Goal: Navigation & Orientation: Find specific page/section

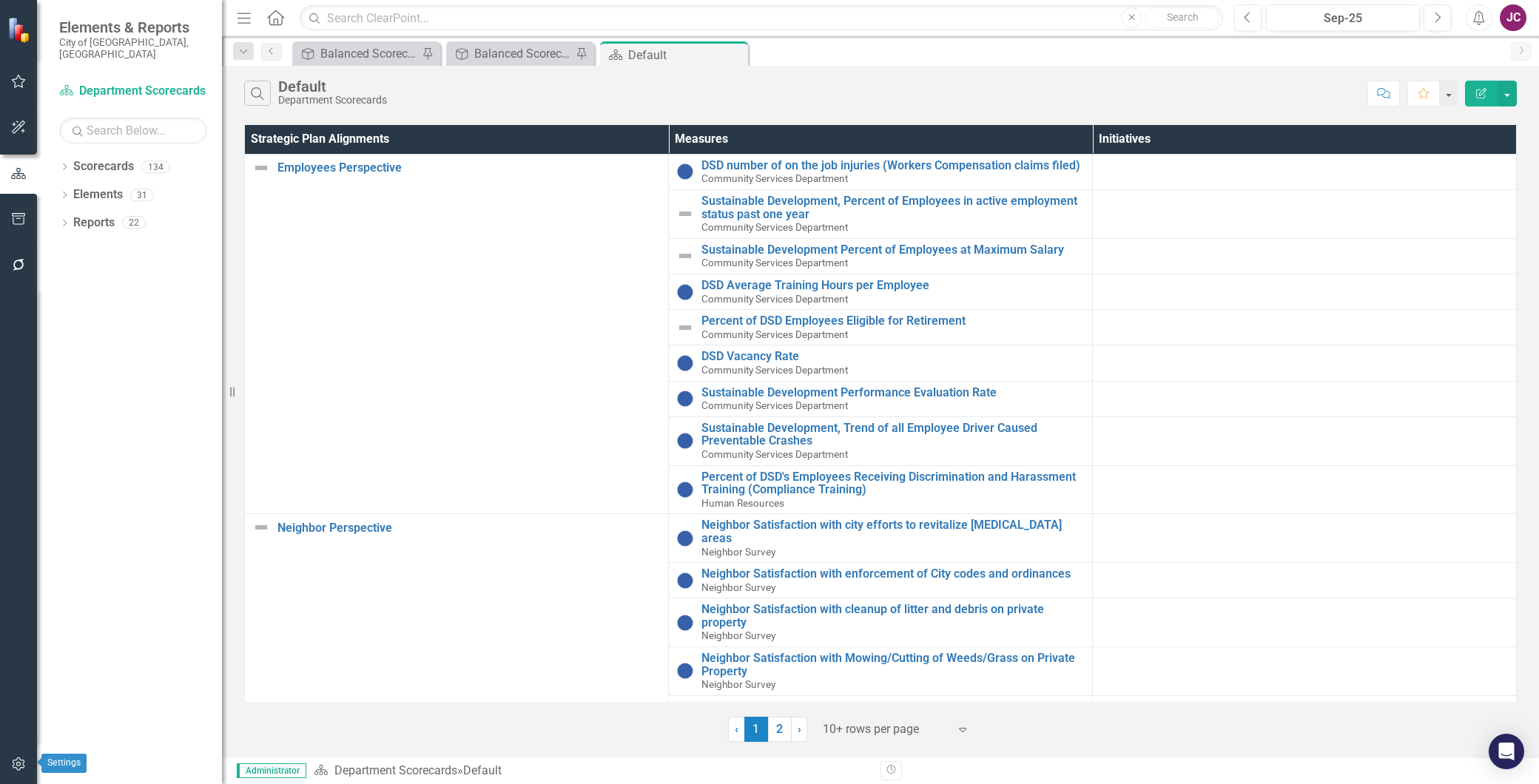
click at [18, 762] on icon "button" at bounding box center [19, 764] width 15 height 12
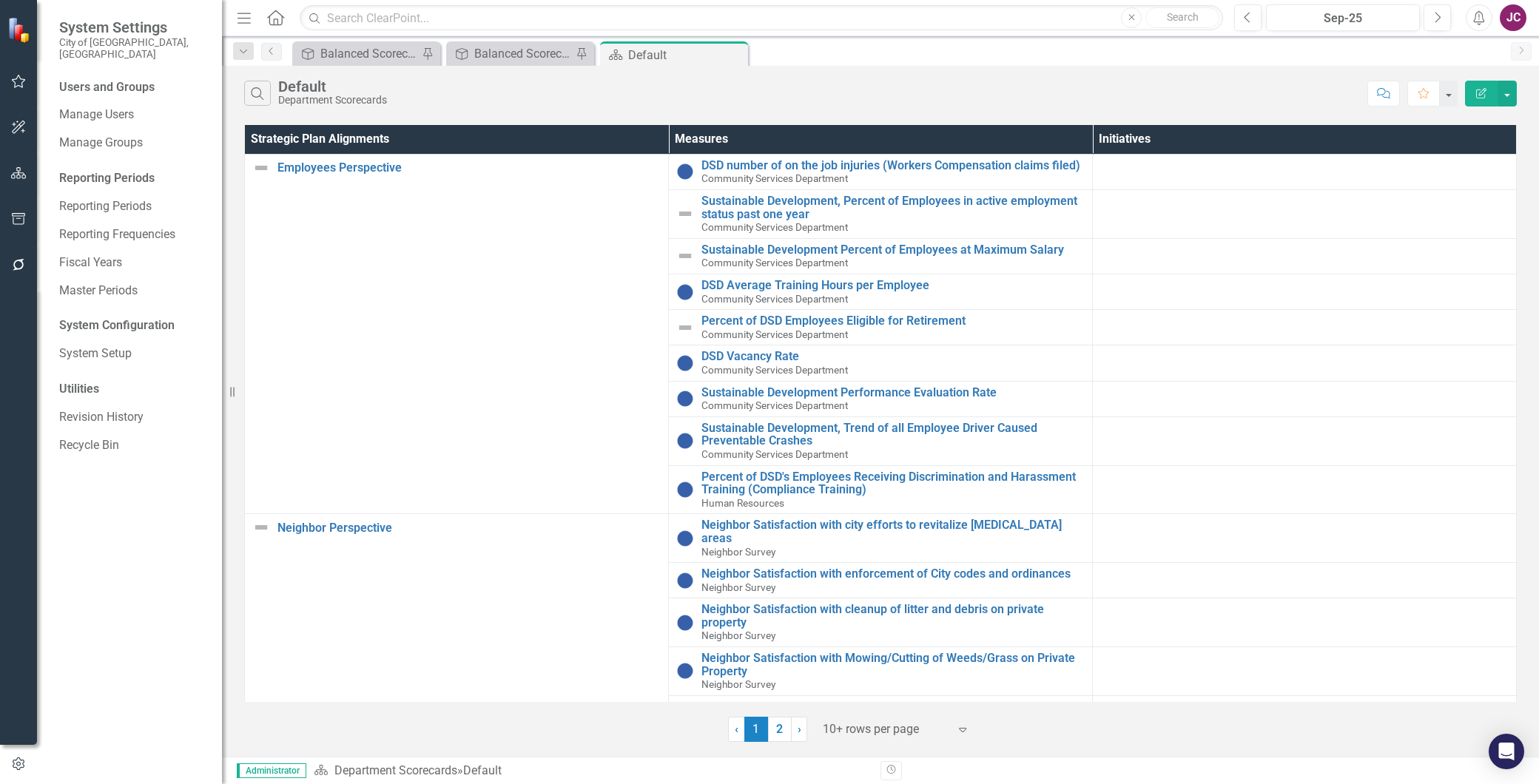
click at [14, 32] on img at bounding box center [20, 30] width 26 height 26
click at [273, 12] on icon "Home" at bounding box center [276, 17] width 19 height 15
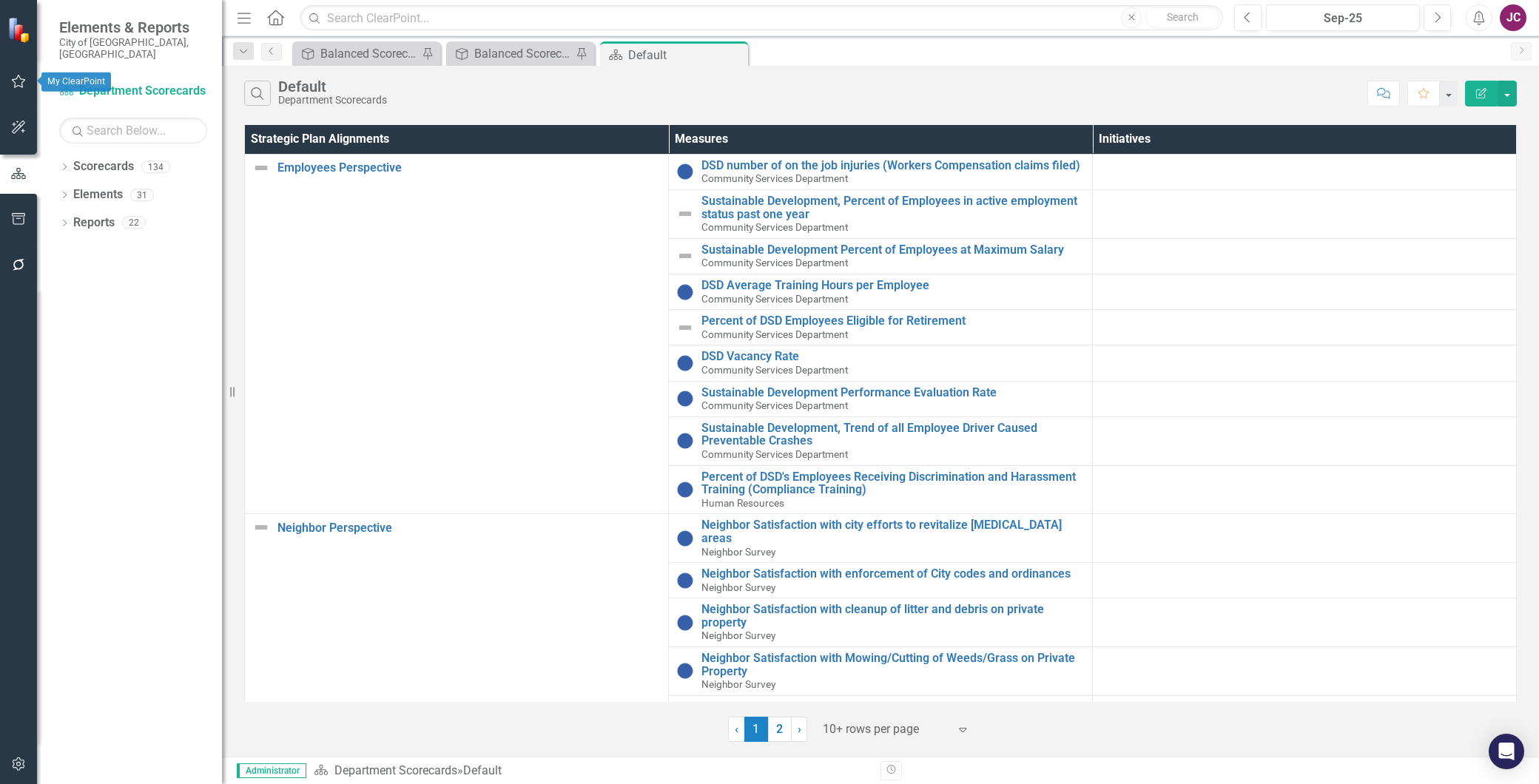
click at [17, 80] on icon "button" at bounding box center [19, 82] width 15 height 12
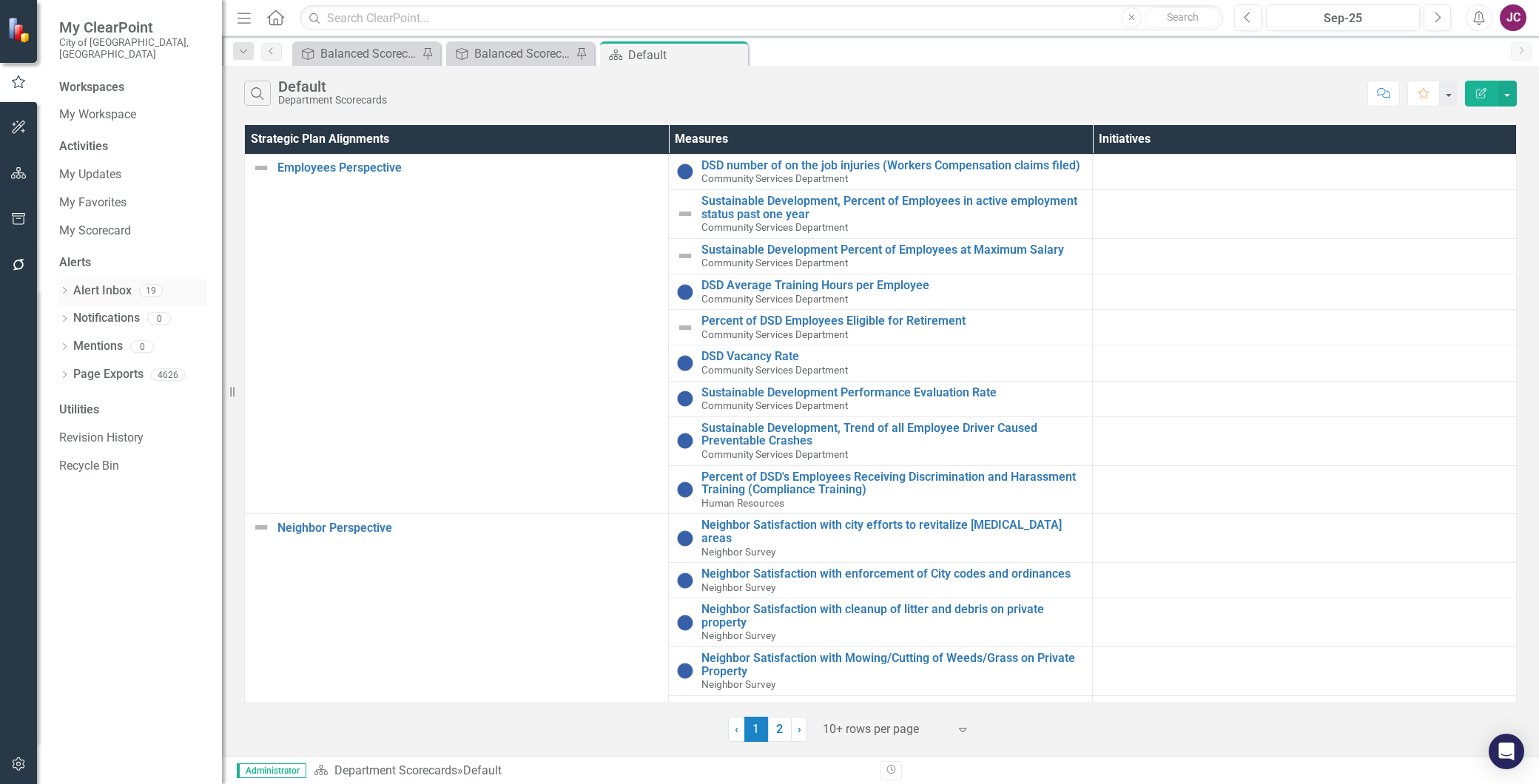
click at [104, 282] on link "Alert Inbox" at bounding box center [102, 291] width 59 height 17
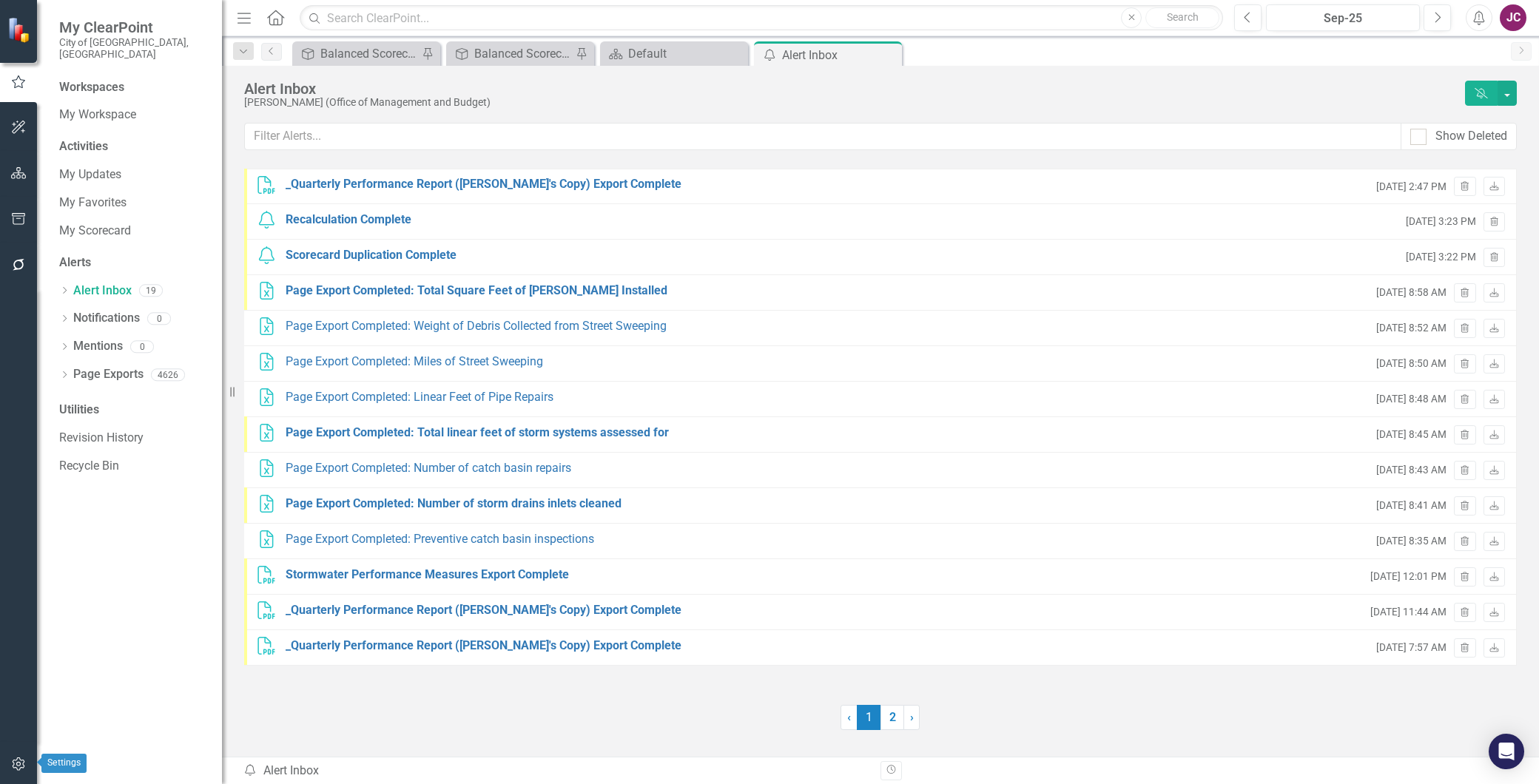
click at [18, 767] on icon "button" at bounding box center [19, 764] width 15 height 12
